Goal: Information Seeking & Learning: Learn about a topic

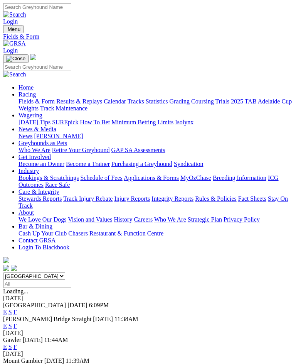
click at [84, 105] on link "Results & Replays" at bounding box center [79, 101] width 46 height 7
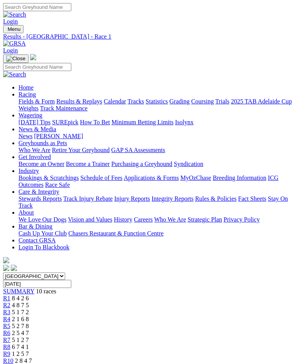
click at [6, 31] on img "Toggle navigation" at bounding box center [6, 31] width 0 height 0
click at [55, 105] on link "Fields & Form" at bounding box center [37, 101] width 36 height 7
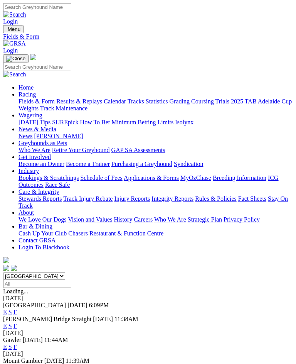
click at [17, 323] on link "F" at bounding box center [15, 326] width 3 height 7
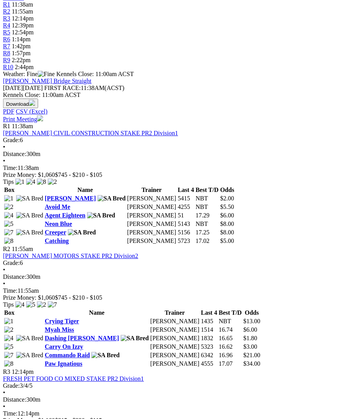
scroll to position [272, 0]
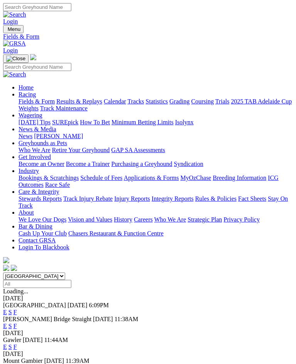
click at [17, 309] on link "F" at bounding box center [15, 312] width 3 height 7
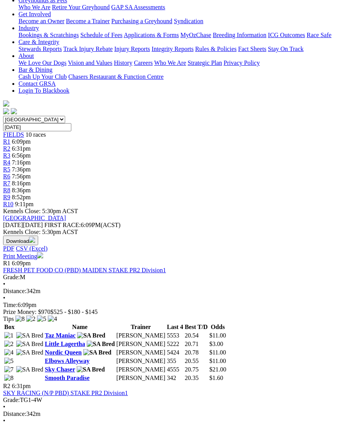
scroll to position [134, 0]
